Goal: Entertainment & Leisure: Consume media (video, audio)

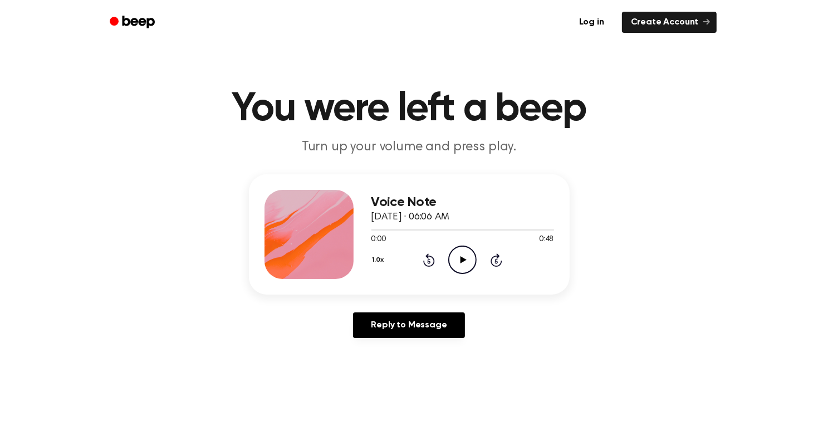
click at [460, 262] on icon at bounding box center [463, 259] width 6 height 7
click at [454, 262] on icon "Play Audio" at bounding box center [462, 259] width 28 height 28
click at [461, 259] on icon "Pause Audio" at bounding box center [462, 259] width 28 height 28
click at [461, 257] on icon at bounding box center [463, 259] width 6 height 7
click at [461, 257] on icon "Pause Audio" at bounding box center [462, 259] width 28 height 28
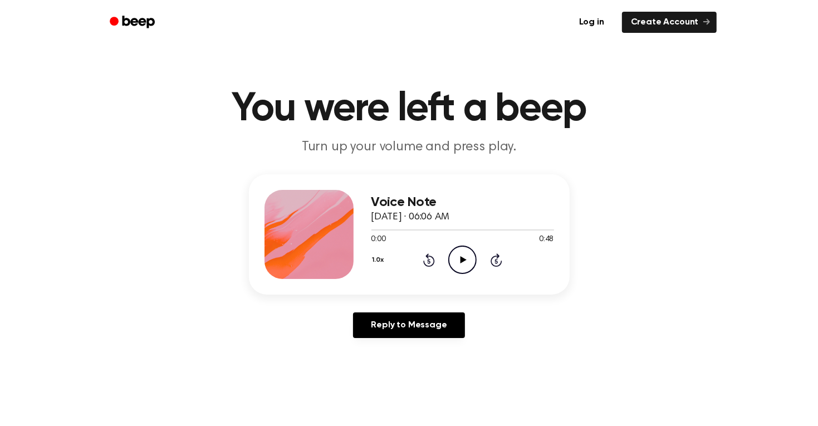
click at [463, 262] on icon "Play Audio" at bounding box center [462, 259] width 28 height 28
click at [463, 262] on icon at bounding box center [462, 259] width 5 height 7
click at [464, 263] on icon "Play Audio" at bounding box center [462, 259] width 28 height 28
click at [465, 258] on icon "Play Audio" at bounding box center [462, 259] width 28 height 28
click at [421, 229] on div at bounding box center [462, 229] width 183 height 1
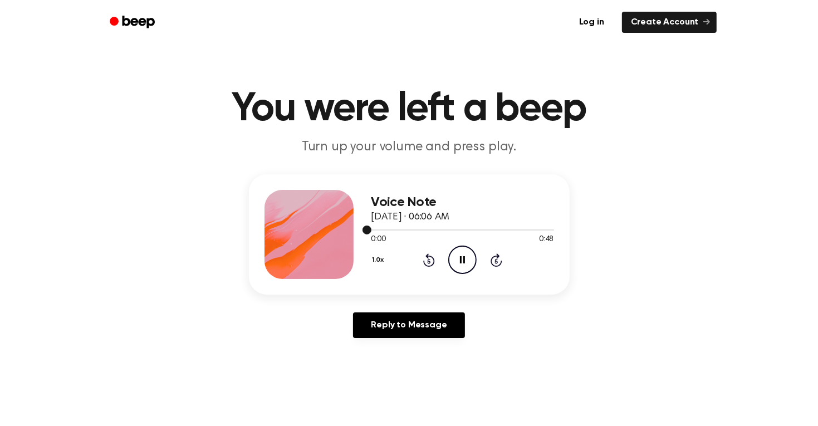
click at [371, 227] on div at bounding box center [462, 229] width 183 height 9
drag, startPoint x: 370, startPoint y: 227, endPoint x: 386, endPoint y: 231, distance: 16.6
click at [386, 231] on div at bounding box center [462, 229] width 183 height 9
click at [460, 260] on icon at bounding box center [462, 259] width 5 height 7
click at [459, 266] on icon "Play Audio" at bounding box center [462, 259] width 28 height 28
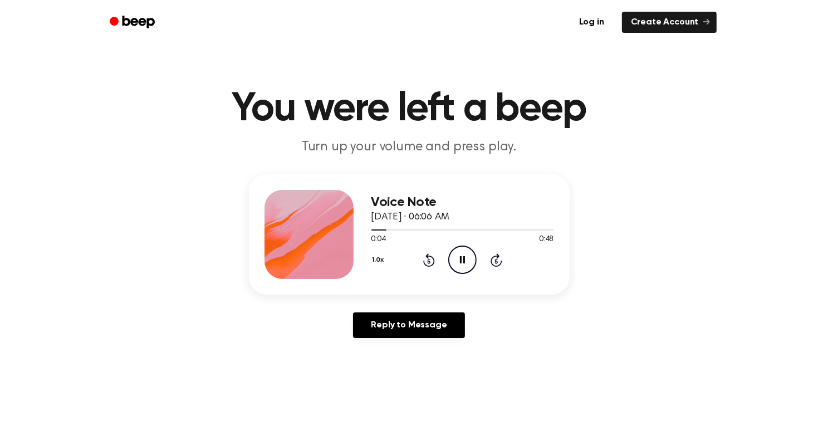
click at [431, 255] on icon at bounding box center [429, 259] width 12 height 13
click at [431, 258] on icon "Rewind 5 seconds" at bounding box center [428, 260] width 12 height 14
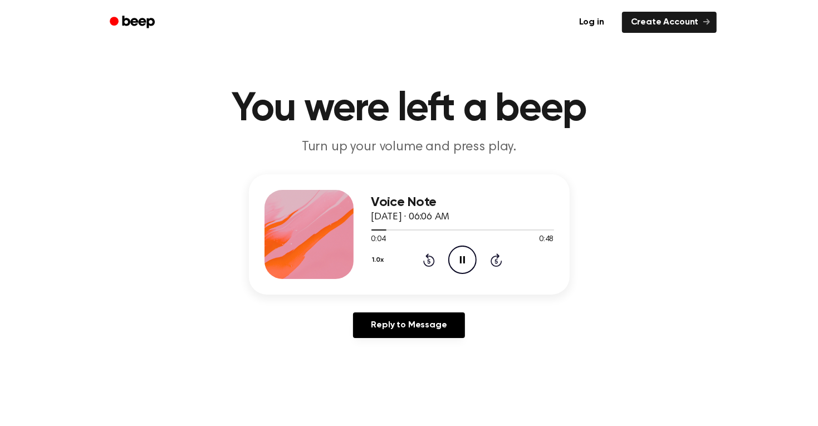
click at [431, 258] on icon "Rewind 5 seconds" at bounding box center [428, 260] width 12 height 14
click at [435, 257] on div "1.0x Rewind 5 seconds Pause Audio Skip 5 seconds" at bounding box center [462, 259] width 183 height 28
click at [457, 268] on icon "Pause Audio" at bounding box center [462, 259] width 28 height 28
click at [455, 262] on icon "Play Audio" at bounding box center [462, 259] width 28 height 28
drag, startPoint x: 384, startPoint y: 230, endPoint x: 368, endPoint y: 230, distance: 15.6
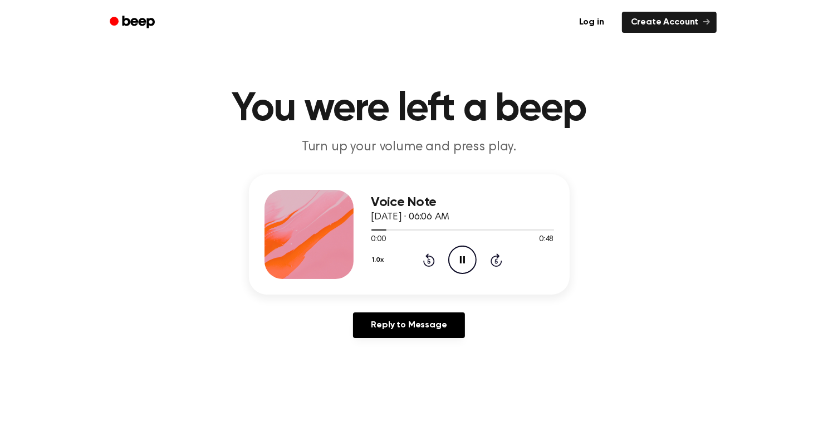
click at [368, 230] on div "Voice Note September 17, 2024 · 06:06 AM 0:00 0:48 Your browser does not suppor…" at bounding box center [409, 234] width 321 height 120
click at [428, 263] on icon "Rewind 5 seconds" at bounding box center [428, 260] width 12 height 14
click at [457, 254] on icon "Play Audio" at bounding box center [462, 259] width 28 height 28
click at [433, 254] on icon "Rewind 5 seconds" at bounding box center [428, 260] width 12 height 14
click at [466, 275] on div "Voice Note September 17, 2024 · 06:06 AM 0:01 0:48 Your browser does not suppor…" at bounding box center [462, 234] width 183 height 89
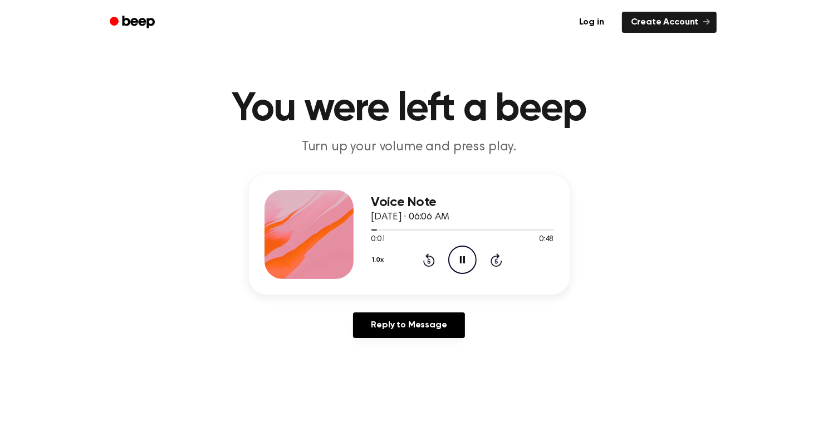
click at [468, 265] on icon "Pause Audio" at bounding box center [462, 259] width 28 height 28
click at [466, 262] on icon "Play Audio" at bounding box center [462, 259] width 28 height 28
click at [422, 258] on icon "Rewind 5 seconds" at bounding box center [428, 260] width 12 height 14
click at [444, 260] on div "1.0x Rewind 5 seconds Pause Audio Skip 5 seconds" at bounding box center [462, 259] width 183 height 28
click at [452, 252] on icon "Play Audio" at bounding box center [462, 259] width 28 height 28
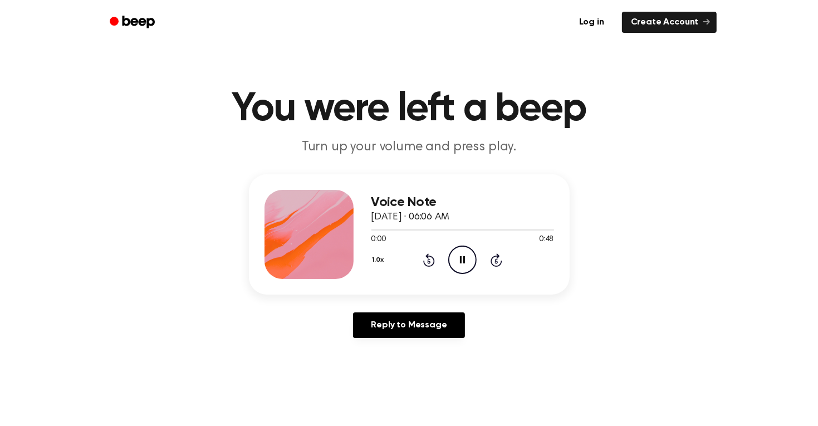
click at [467, 259] on icon "Pause Audio" at bounding box center [462, 259] width 28 height 28
